Goal: Transaction & Acquisition: Download file/media

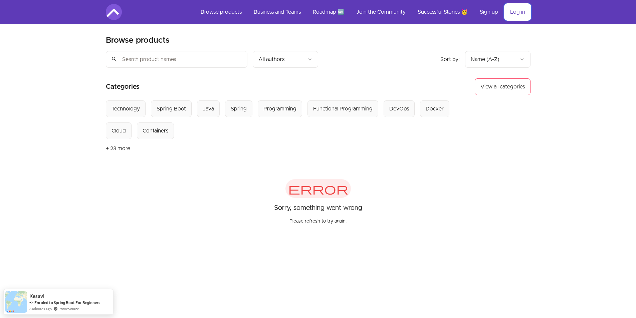
click at [514, 9] on link "Log in" at bounding box center [518, 12] width 26 height 16
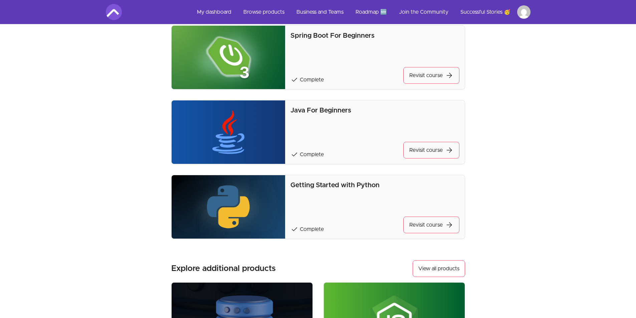
scroll to position [434, 0]
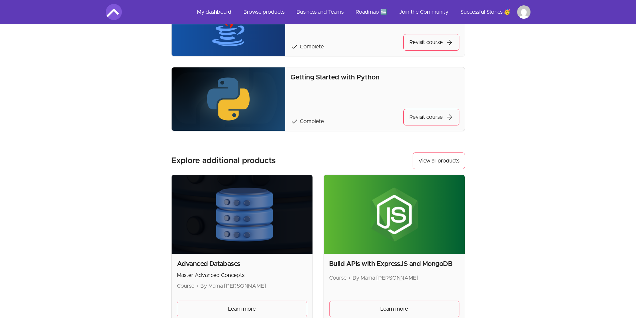
click at [373, 90] on div "Getting Started with Python check Complete Revisit course arrow_forward" at bounding box center [375, 99] width 169 height 53
click at [419, 114] on link "Revisit course arrow_forward" at bounding box center [432, 117] width 56 height 17
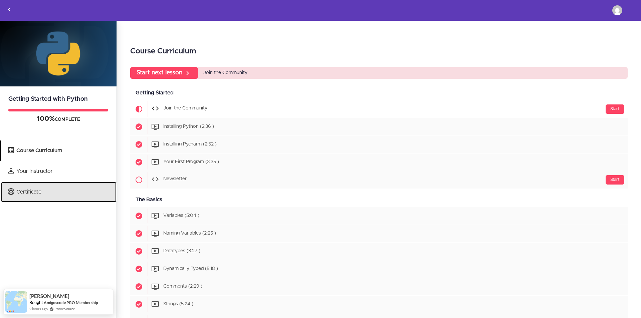
click at [43, 194] on link "Certificate" at bounding box center [59, 192] width 116 height 20
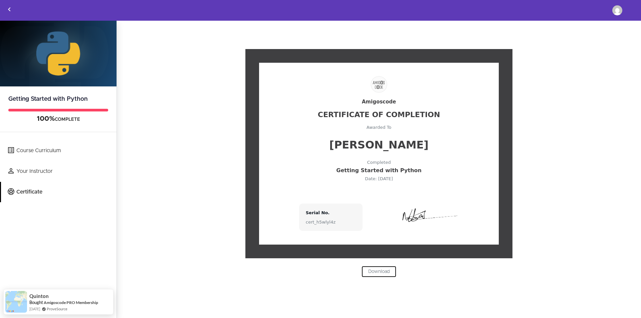
click at [382, 272] on link "Download" at bounding box center [379, 271] width 35 height 11
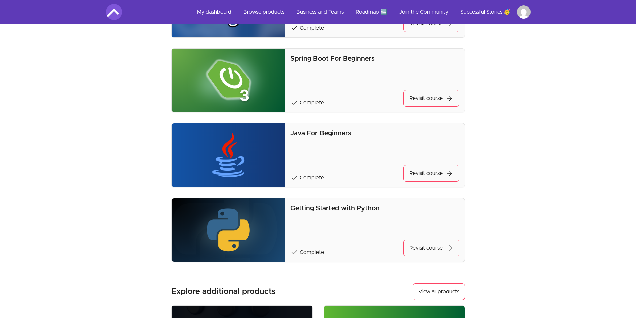
scroll to position [301, 0]
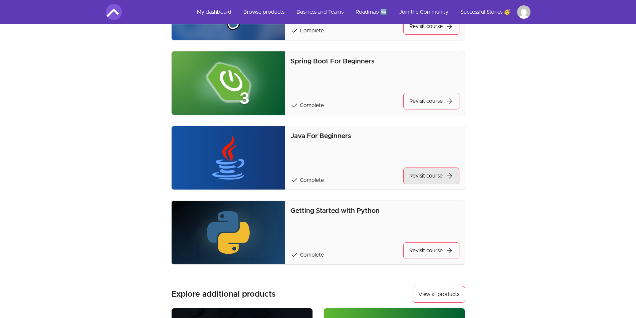
click at [432, 176] on link "Revisit course arrow_forward" at bounding box center [432, 176] width 56 height 17
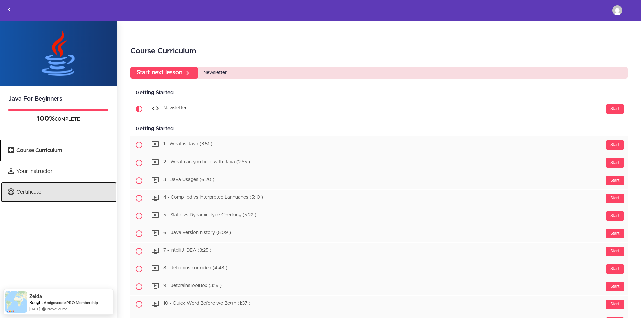
click at [45, 190] on link "Certificate" at bounding box center [59, 192] width 116 height 20
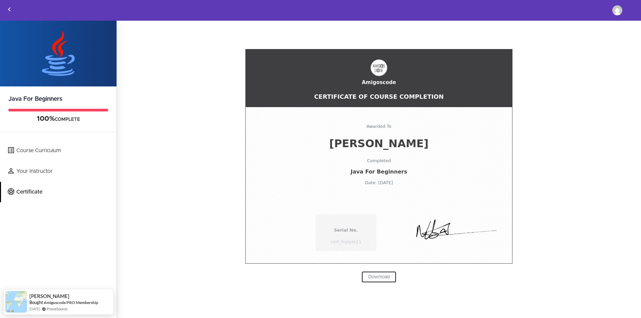
click at [379, 277] on link "Download" at bounding box center [379, 277] width 35 height 11
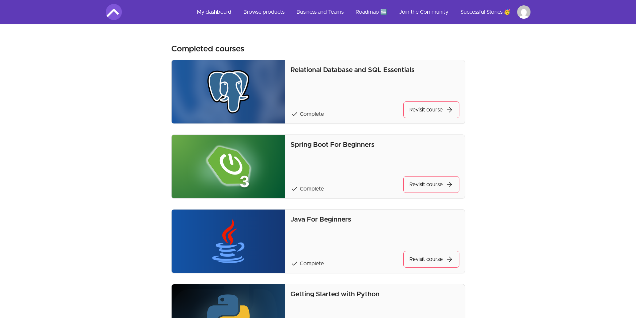
scroll to position [200, 0]
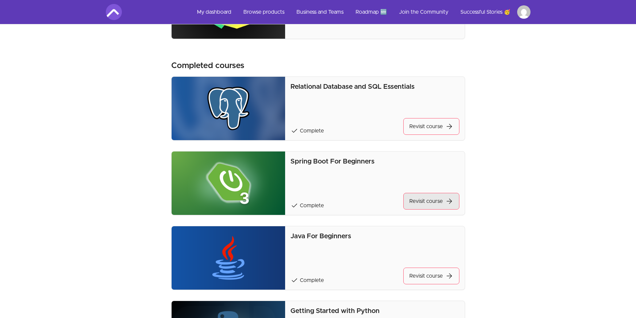
click at [424, 200] on link "Revisit course arrow_forward" at bounding box center [432, 201] width 56 height 17
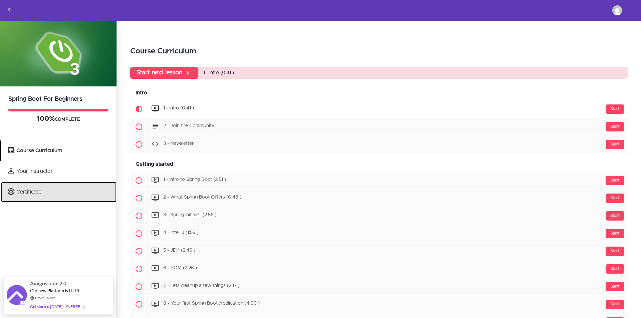
click at [26, 195] on link "Certificate" at bounding box center [59, 192] width 116 height 20
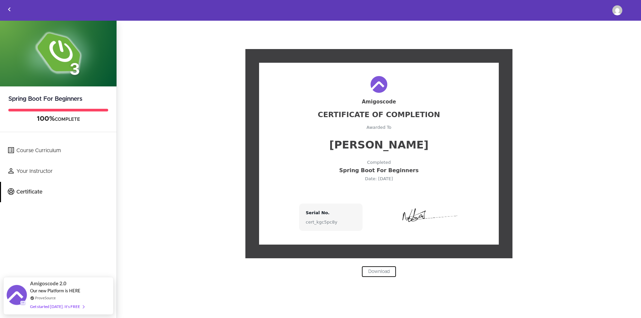
click at [380, 271] on link "Download" at bounding box center [379, 271] width 35 height 11
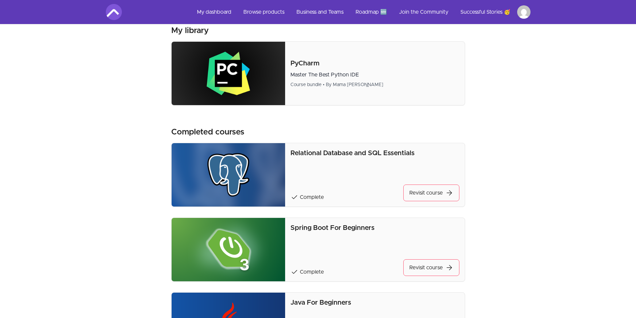
scroll to position [134, 0]
click at [430, 196] on link "Revisit course arrow_forward" at bounding box center [432, 193] width 56 height 17
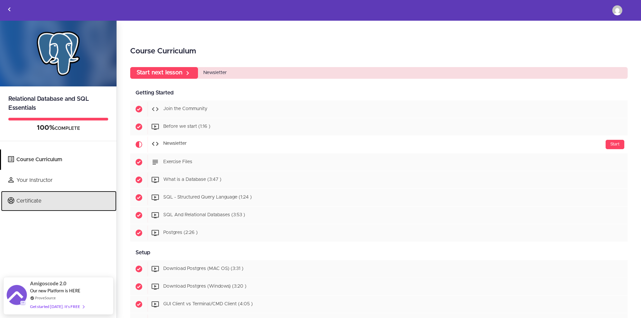
click at [54, 202] on link "Certificate" at bounding box center [59, 201] width 116 height 20
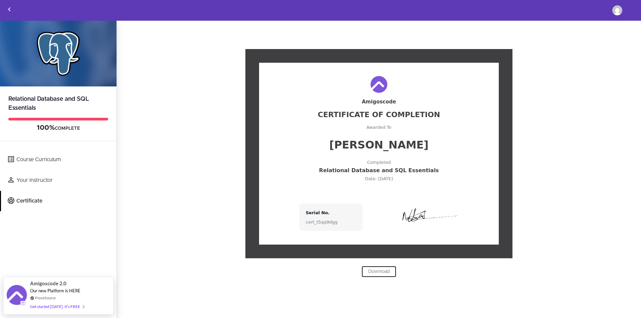
click at [381, 274] on link "Download" at bounding box center [379, 271] width 35 height 11
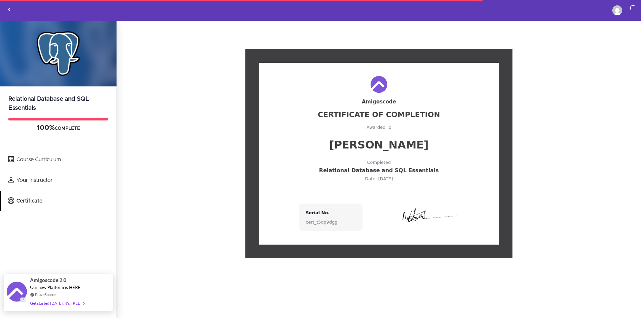
click at [73, 304] on div "Get started today. It's FREE" at bounding box center [57, 304] width 54 height 8
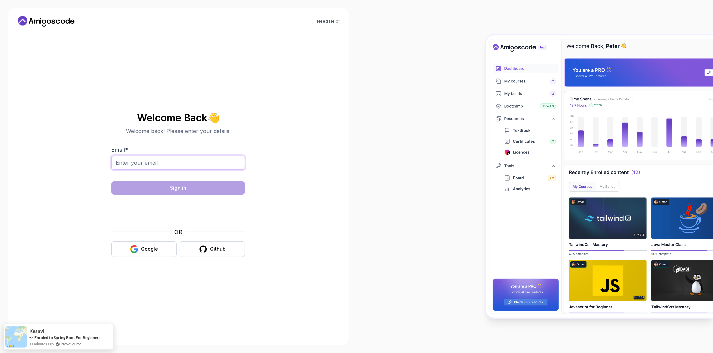
click at [148, 161] on input "Email *" at bounding box center [178, 163] width 134 height 14
type input "dariuszzerynger@yahoo.com"
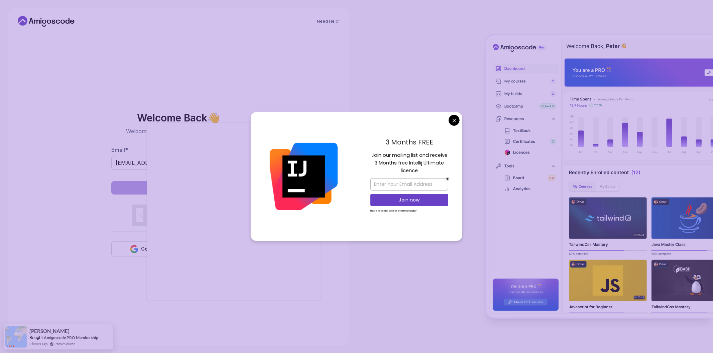
click at [456, 121] on body "Need Help? Welcome Back 👋 Welcome back! Please enter your details. Email * dari…" at bounding box center [356, 176] width 713 height 353
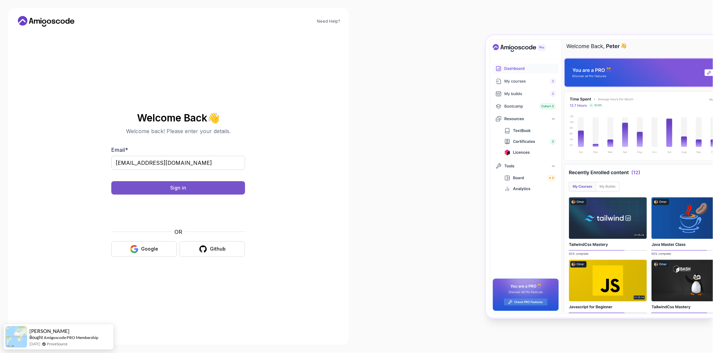
click at [181, 190] on div "Sign in" at bounding box center [178, 188] width 16 height 7
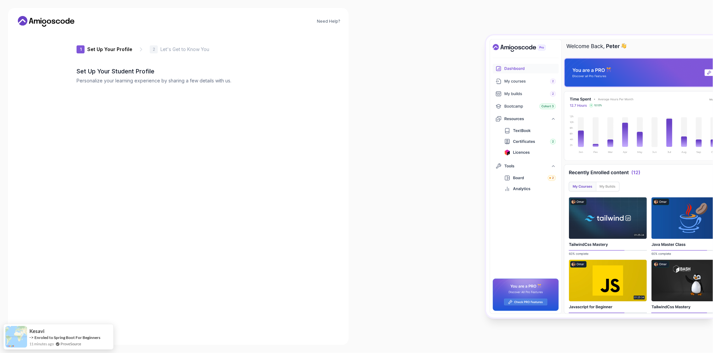
type input "gentlestag4c7fb"
